Goal: Information Seeking & Learning: Learn about a topic

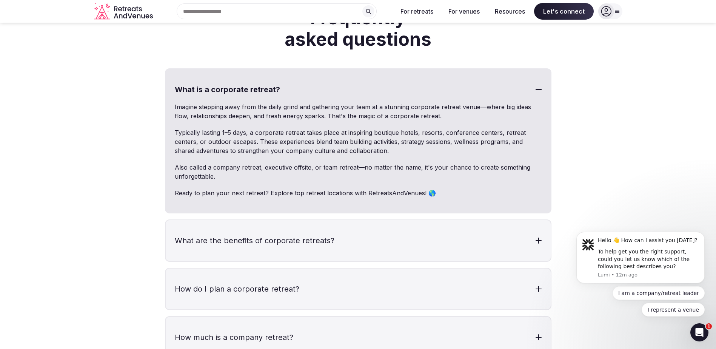
scroll to position [2190, 0]
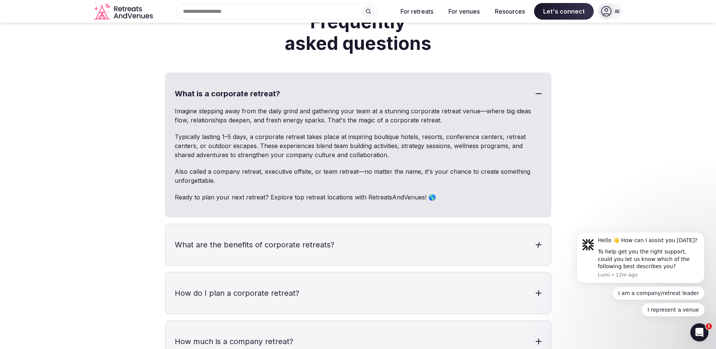
click at [262, 231] on h3 "What are the benefits of corporate retreats?" at bounding box center [358, 244] width 385 height 41
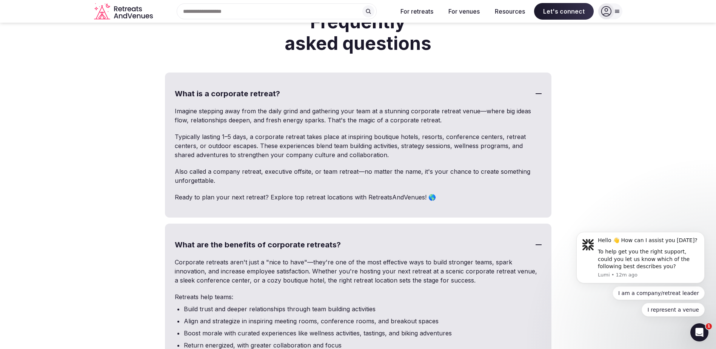
click at [262, 231] on h3 "What are the benefits of corporate retreats?" at bounding box center [358, 244] width 385 height 41
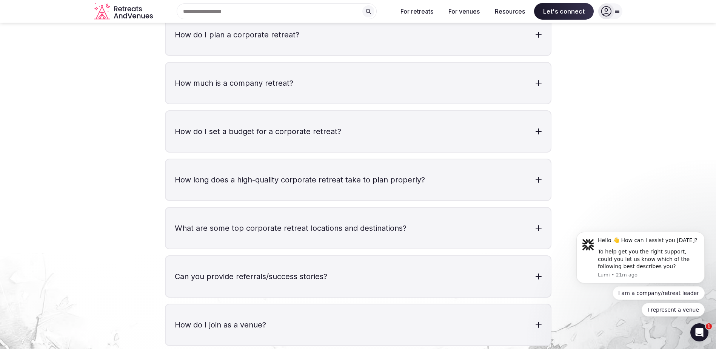
scroll to position [2259, 0]
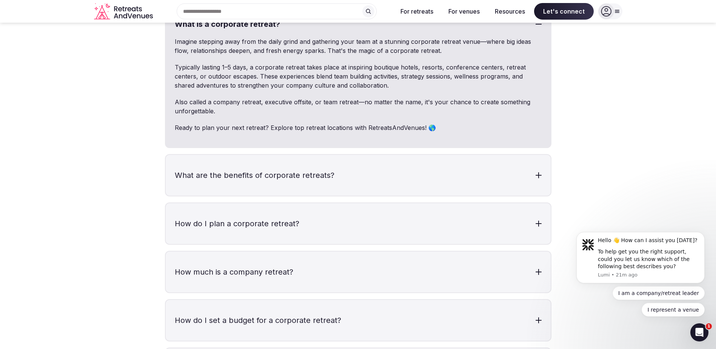
click at [621, 12] on div at bounding box center [617, 11] width 11 height 6
click at [654, 72] on section "Frequently asked questions What is a corporate retreat? Imagine stepping away f…" at bounding box center [358, 292] width 716 height 702
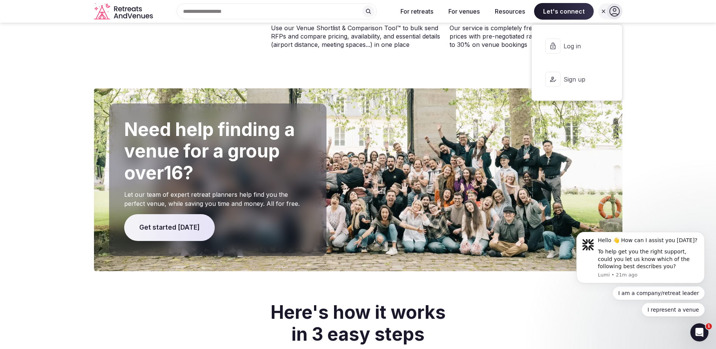
scroll to position [1542, 0]
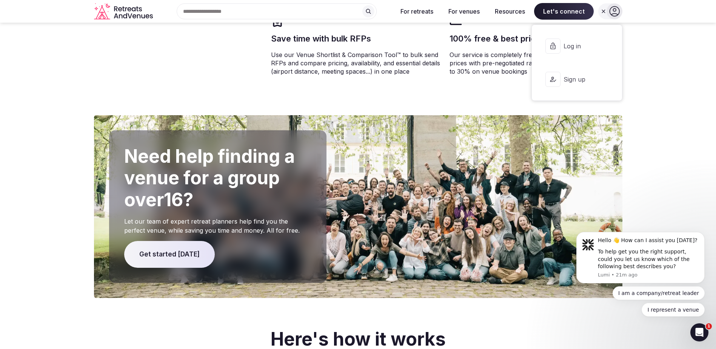
click at [706, 151] on section "Need help finding a venue for a group over 16 ? Let our team of expert retreat …" at bounding box center [358, 206] width 716 height 183
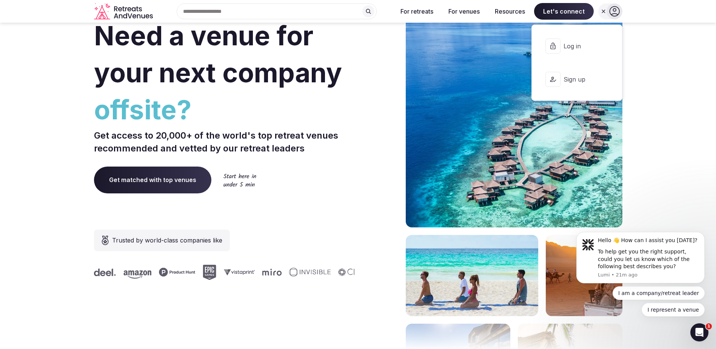
scroll to position [0, 0]
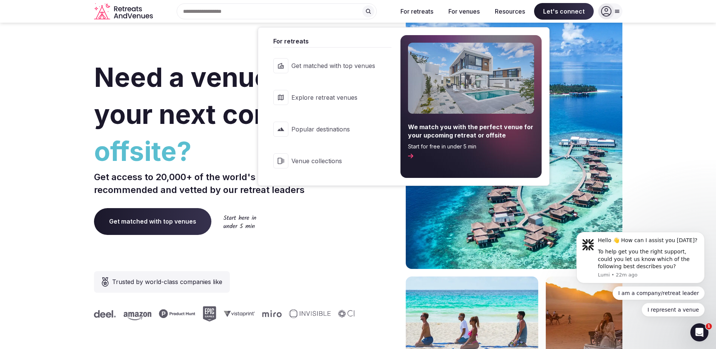
click at [329, 137] on link "Popular destinations" at bounding box center [328, 129] width 125 height 30
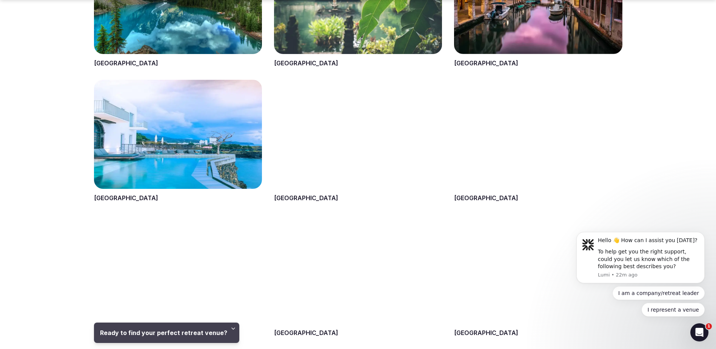
scroll to position [710, 0]
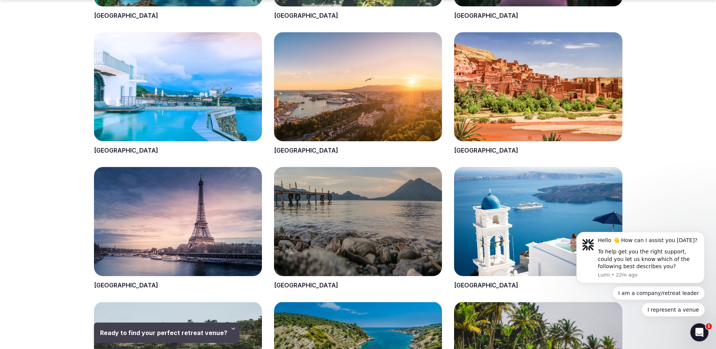
drag, startPoint x: 705, startPoint y: 159, endPoint x: 703, endPoint y: 111, distance: 48.0
click at [704, 126] on section "Top Picks [GEOGRAPHIC_DATA] [GEOGRAPHIC_DATA] [GEOGRAPHIC_DATA] [GEOGRAPHIC_DAT…" at bounding box center [358, 84] width 716 height 950
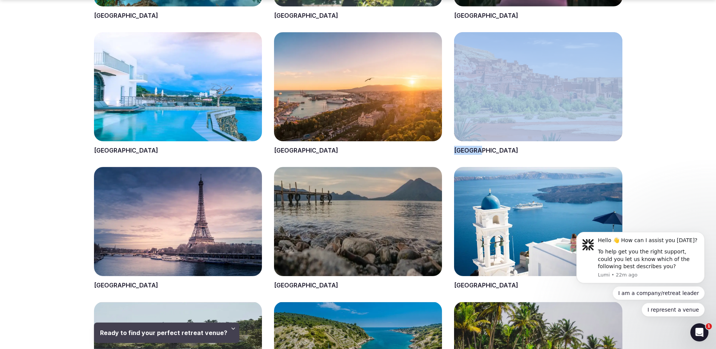
click at [703, 111] on section "Top Picks [GEOGRAPHIC_DATA] [GEOGRAPHIC_DATA] [GEOGRAPHIC_DATA] [GEOGRAPHIC_DAT…" at bounding box center [358, 84] width 716 height 950
drag, startPoint x: 703, startPoint y: 111, endPoint x: 703, endPoint y: 105, distance: 5.7
click at [703, 105] on section "Top Picks [GEOGRAPHIC_DATA] [GEOGRAPHIC_DATA] [GEOGRAPHIC_DATA] [GEOGRAPHIC_DAT…" at bounding box center [358, 84] width 716 height 950
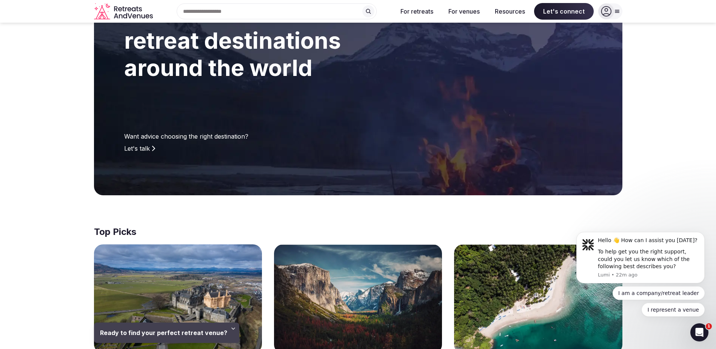
scroll to position [0, 0]
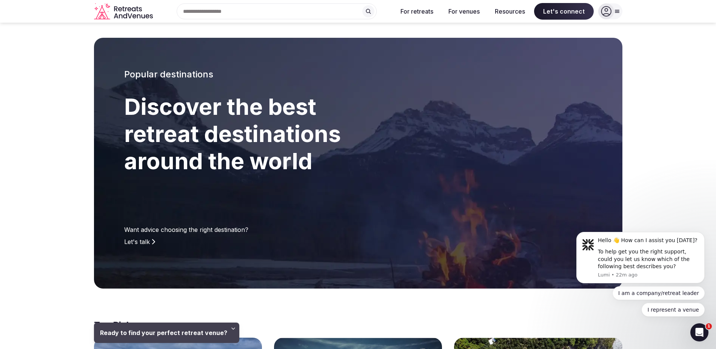
click at [113, 11] on icon "Retreats and Venues company logo" at bounding box center [124, 11] width 60 height 17
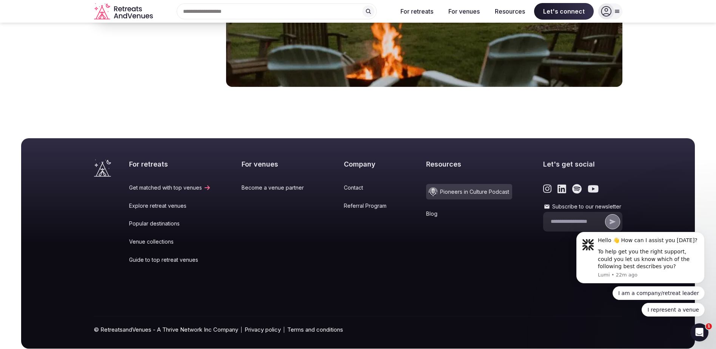
scroll to position [3128, 0]
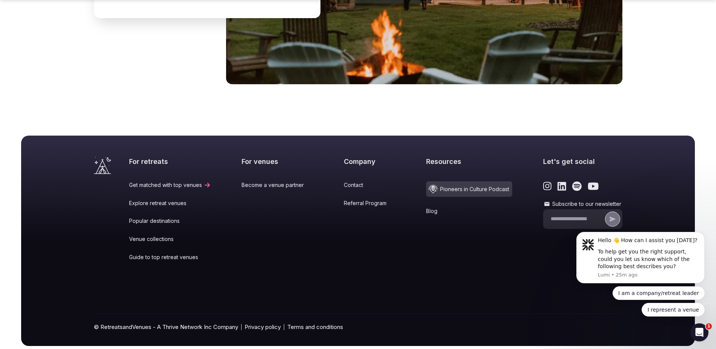
click at [710, 204] on body "Hello 👋 How can I assist you [DATE]? To help get you the right support, could y…" at bounding box center [640, 259] width 145 height 132
click at [562, 215] on input "Subscribe to our newsletter" at bounding box center [577, 219] width 53 height 8
click at [703, 233] on icon "Dismiss notification" at bounding box center [703, 234] width 4 height 4
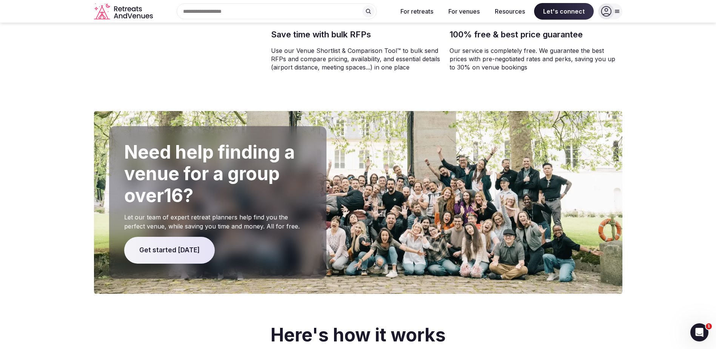
scroll to position [1542, 0]
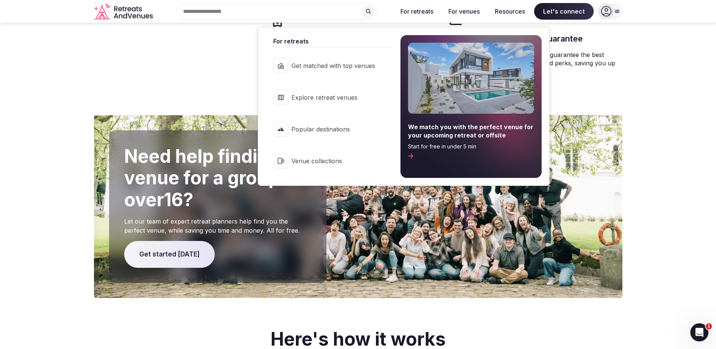
click at [319, 95] on span "Explore retreat venues" at bounding box center [333, 97] width 84 height 8
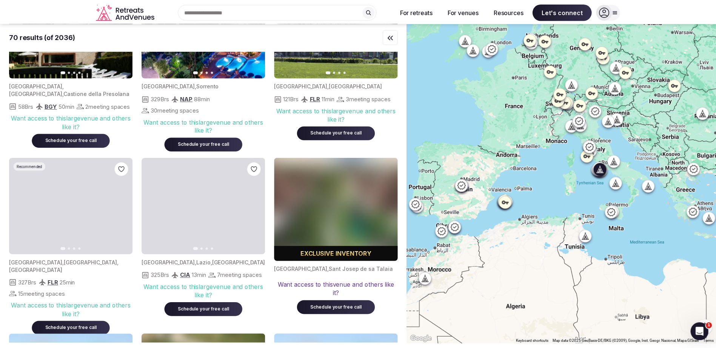
scroll to position [2870, 0]
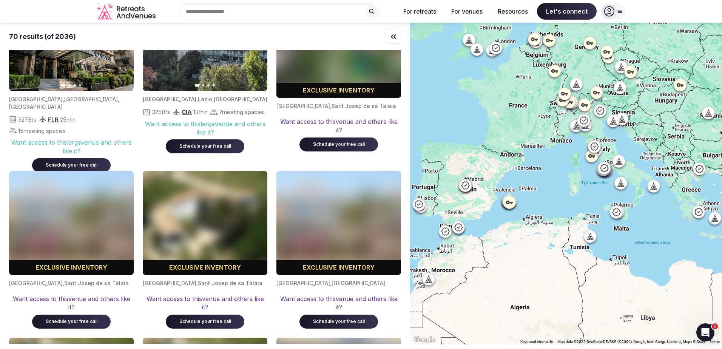
click at [120, 9] on icon "Retreats and Venues company logo" at bounding box center [127, 11] width 60 height 17
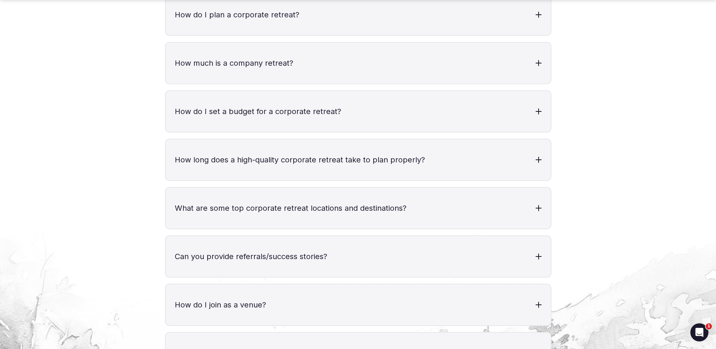
scroll to position [2492, 0]
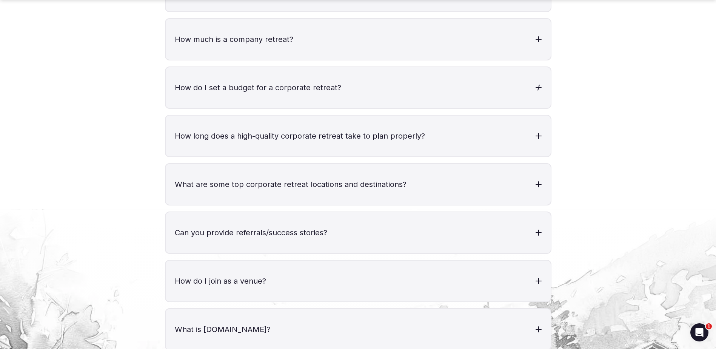
click at [536, 76] on h3 "How do I set a budget for a corporate retreat?" at bounding box center [358, 87] width 385 height 41
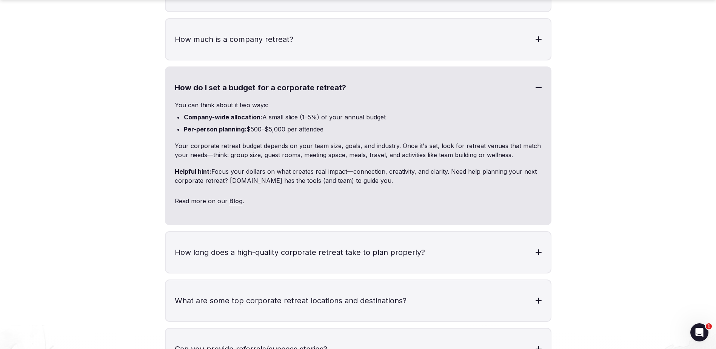
click at [536, 76] on h3 "How do I set a budget for a corporate retreat?" at bounding box center [358, 87] width 385 height 41
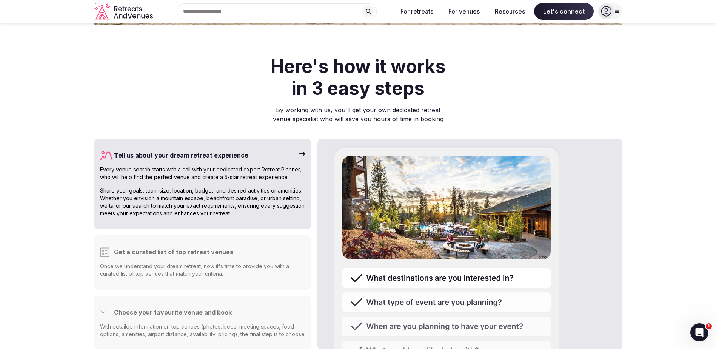
scroll to position [1732, 0]
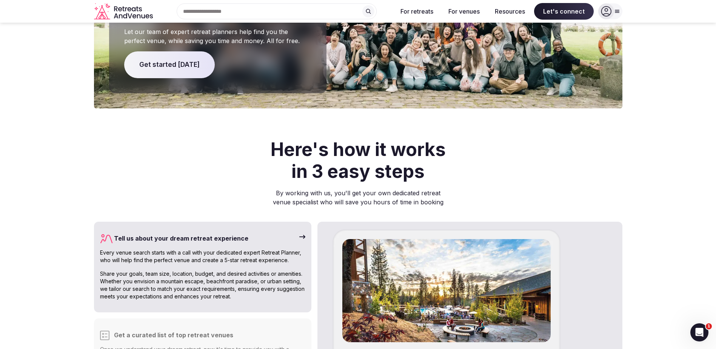
click at [619, 14] on icon at bounding box center [617, 11] width 6 height 6
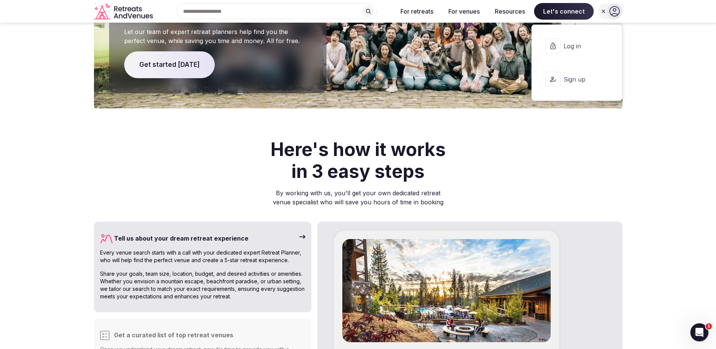
click at [654, 67] on section "Need help finding a venue for a group over 16 ? Let our team of expert retreat …" at bounding box center [358, 17] width 716 height 183
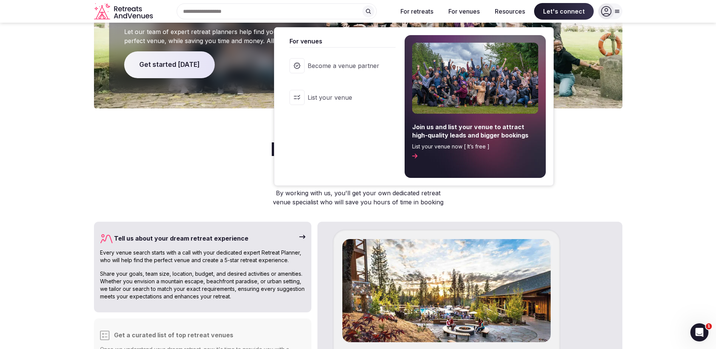
click at [379, 63] on span "Become a venue partner" at bounding box center [344, 66] width 72 height 8
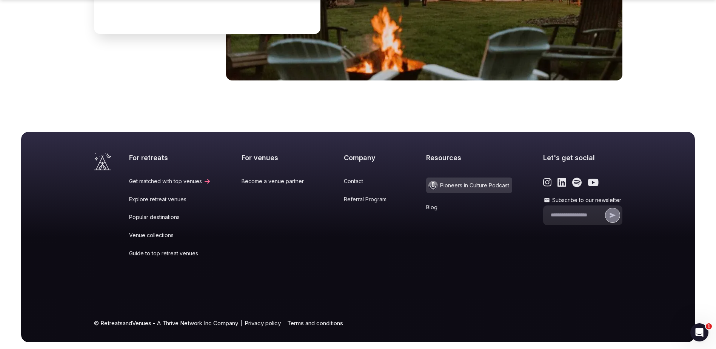
scroll to position [2934, 0]
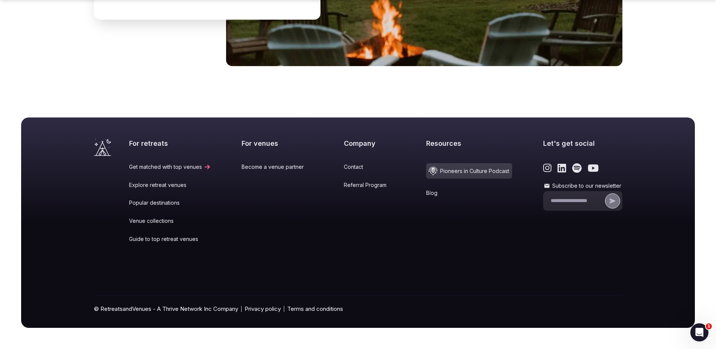
click at [345, 165] on link "Contact" at bounding box center [370, 167] width 52 height 8
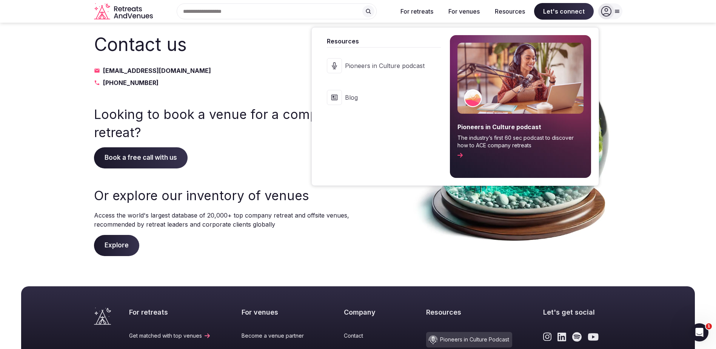
click at [397, 102] on link "Blog" at bounding box center [379, 97] width 121 height 30
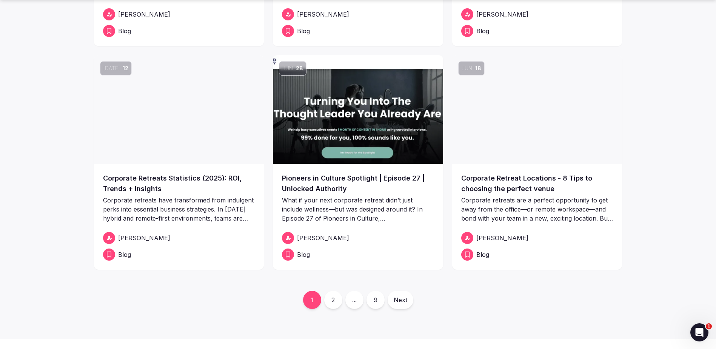
scroll to position [264, 0]
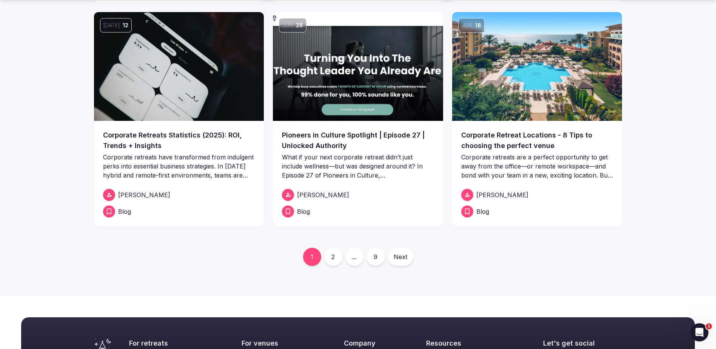
click at [335, 259] on link "2" at bounding box center [333, 257] width 18 height 18
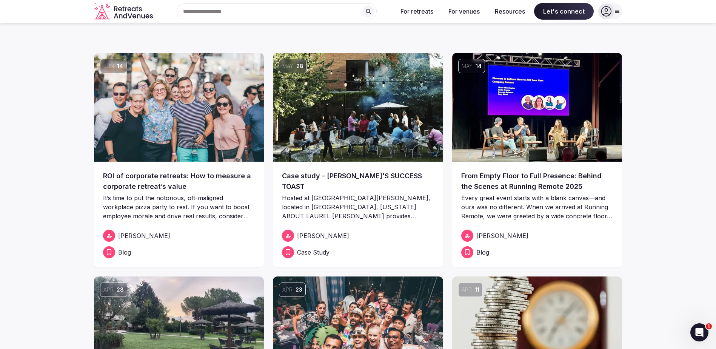
click at [123, 10] on icon "Retreats and Venues company logo" at bounding box center [124, 8] width 2 height 5
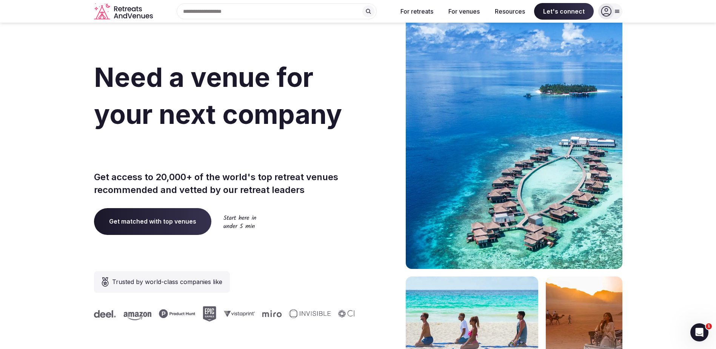
click at [614, 13] on icon at bounding box center [617, 11] width 6 height 6
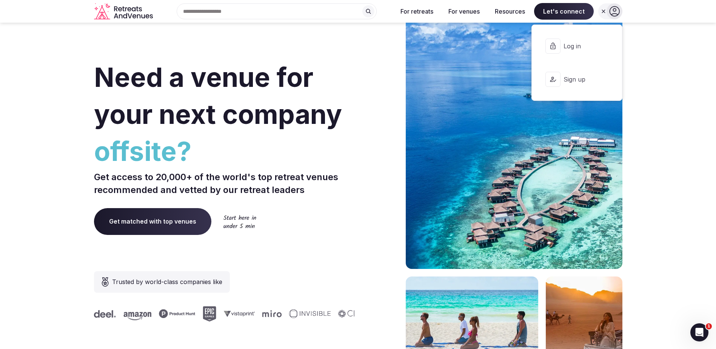
click at [604, 12] on icon at bounding box center [603, 10] width 3 height 3
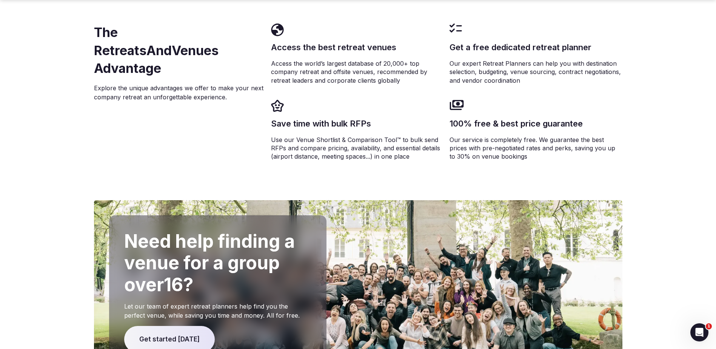
scroll to position [1461, 0]
